Goal: Task Accomplishment & Management: Use online tool/utility

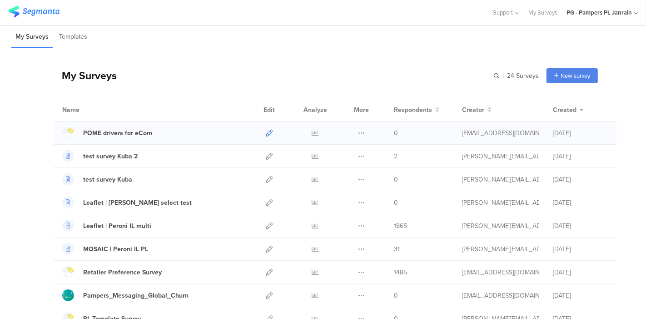
click at [266, 130] on icon at bounding box center [269, 133] width 7 height 7
click at [127, 131] on div "POME drivers for eCom" at bounding box center [117, 133] width 69 height 10
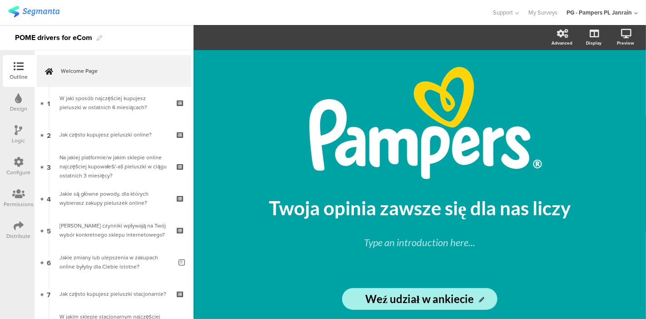
click at [379, 55] on div "/ Twoja opinia zawsze się dla nas liczy Twoja opinia zawsze się dla nas liczy T…" at bounding box center [420, 164] width 364 height 229
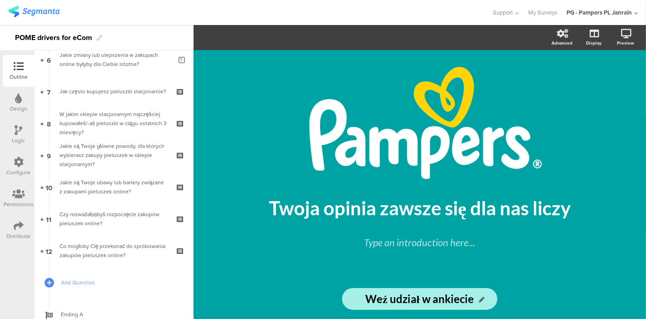
scroll to position [204, 0]
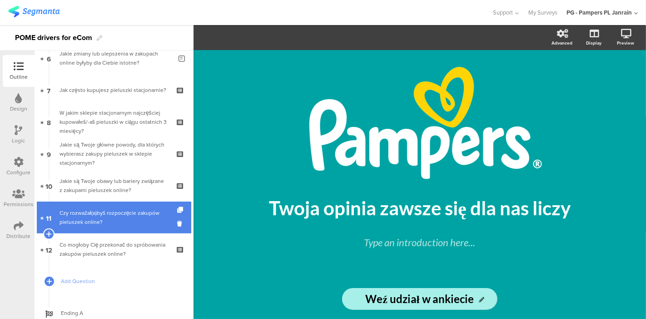
click at [103, 215] on div "Czy rozważał(a)byś rozpoczęcie zakupów pieluszek online?" at bounding box center [114, 217] width 109 height 18
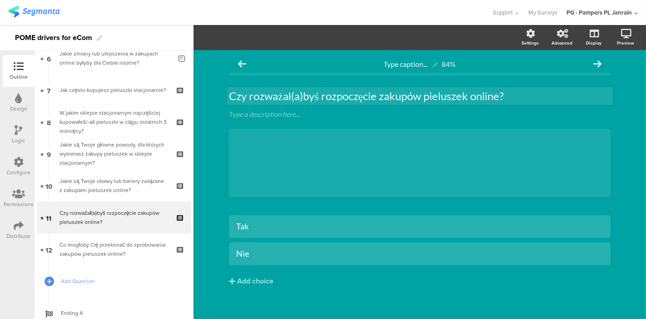
click at [305, 97] on div "Czy rozważał(a)byś rozpoczęcie zakupów pieluszek online? Czy rozważał(a)byś roz…" at bounding box center [420, 96] width 386 height 18
click at [536, 95] on p "Czy rozważał(a)byś rozpoczęcie zakupów pieluszek online?" at bounding box center [420, 96] width 382 height 14
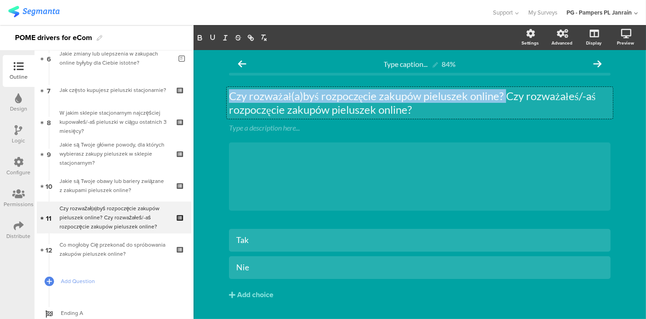
drag, startPoint x: 507, startPoint y: 98, endPoint x: 223, endPoint y: 98, distance: 283.6
click at [227, 98] on div "Czy rozważał(a)byś rozpoczęcie zakupów pieluszek online? Czy rozważałeś/-aś roz…" at bounding box center [420, 103] width 386 height 32
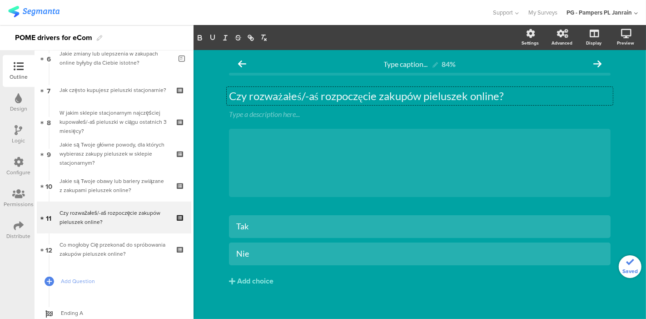
click at [208, 175] on div "Type caption... 84% Czy rozważałeś/-aś rozpoczęcie zakupów pieluszek online? Cz…" at bounding box center [420, 189] width 453 height 279
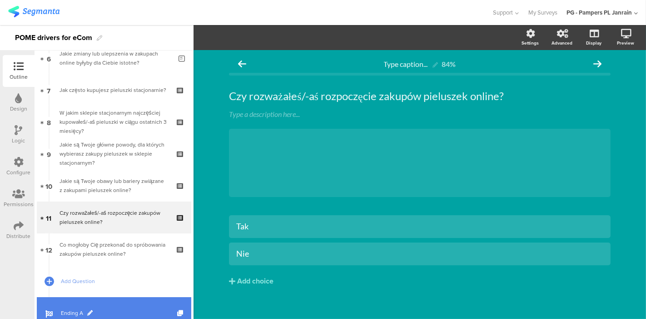
click at [89, 310] on span at bounding box center [89, 312] width 5 height 5
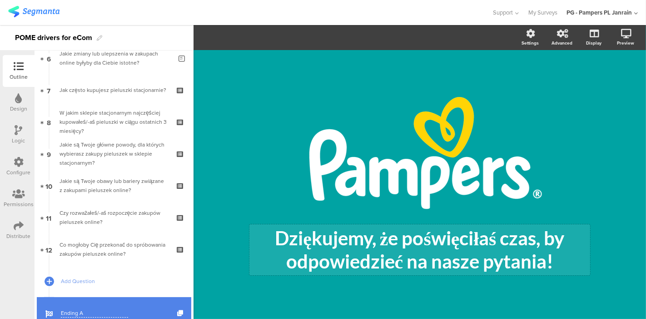
click at [423, 256] on div "Dziękujemy, że poświęciłaś czas, by odpowiedzieć na nasze pytania! Dziękujemy, …" at bounding box center [420, 249] width 341 height 51
click at [443, 243] on p "Dziękujemy, że poświęciłaś czas, by odpowiedzieć na nasze pytania!" at bounding box center [420, 249] width 336 height 46
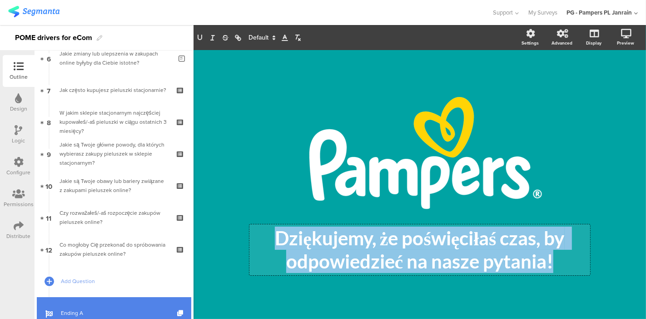
drag, startPoint x: 568, startPoint y: 260, endPoint x: 273, endPoint y: 241, distance: 295.6
click at [273, 241] on p "Dziękujemy, że poświęciłaś czas, by odpowiedzieć na nasze pytania!" at bounding box center [420, 249] width 336 height 46
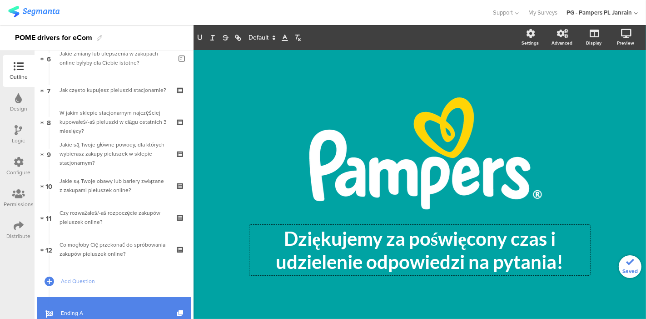
click at [323, 295] on div "/ Dziękujemy za poświęcony czas i udzielenie odpowiedzi na pytania! Dziękujemy …" at bounding box center [420, 180] width 382 height 260
click at [14, 72] on div at bounding box center [19, 66] width 18 height 11
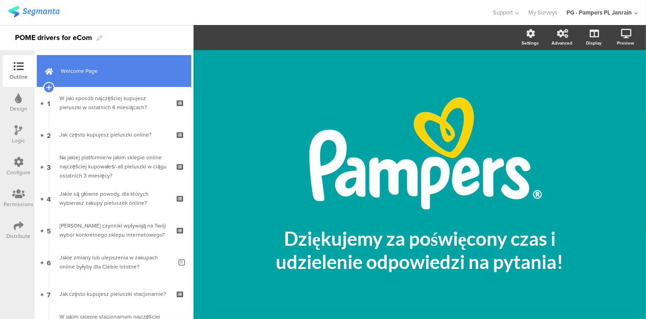
click at [88, 72] on span "Welcome Page" at bounding box center [119, 70] width 116 height 9
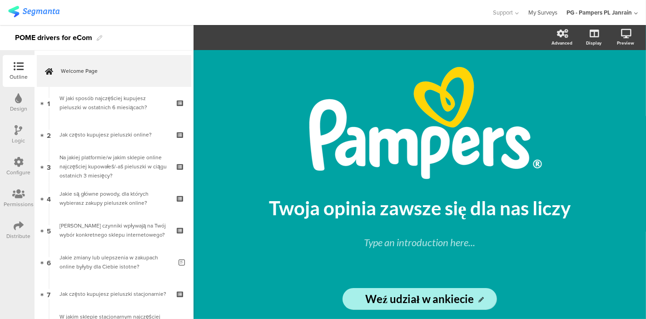
click at [553, 11] on link "My Surveys" at bounding box center [543, 12] width 29 height 25
